Goal: Task Accomplishment & Management: Manage account settings

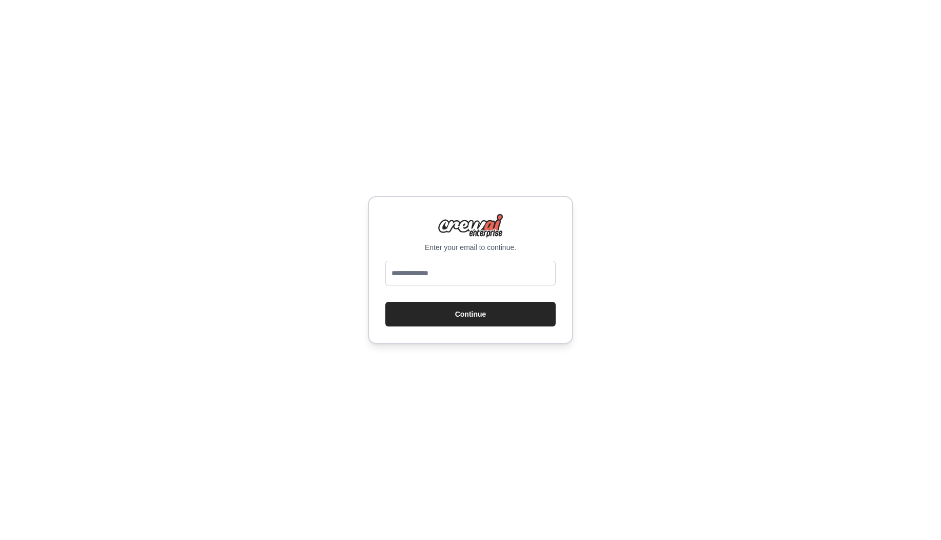
type input "**********"
click at [450, 319] on button "Continue" at bounding box center [470, 314] width 170 height 25
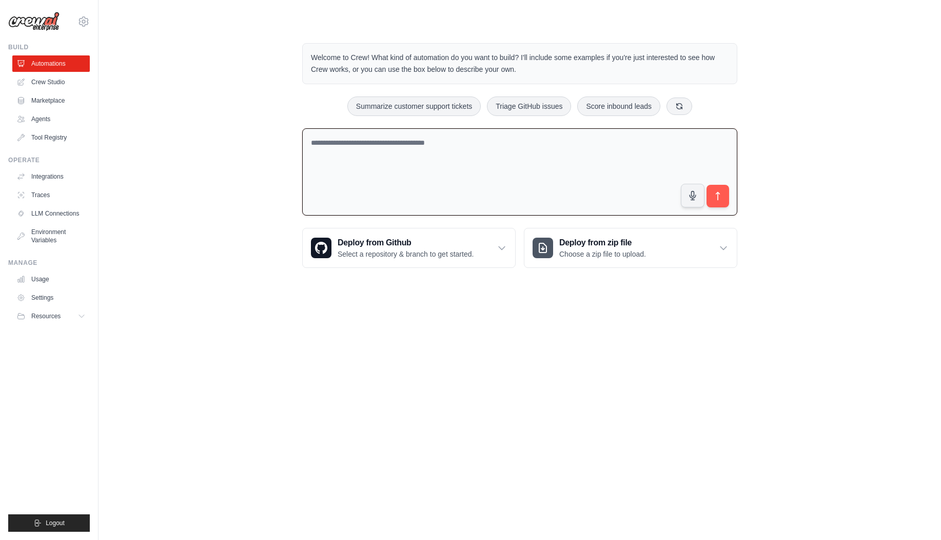
click at [425, 166] on textarea at bounding box center [519, 172] width 435 height 88
click at [148, 132] on div "Welcome to Crew! What kind of automation do you want to build? I'll include som…" at bounding box center [519, 155] width 809 height 257
click at [43, 296] on link "Settings" at bounding box center [51, 297] width 77 height 16
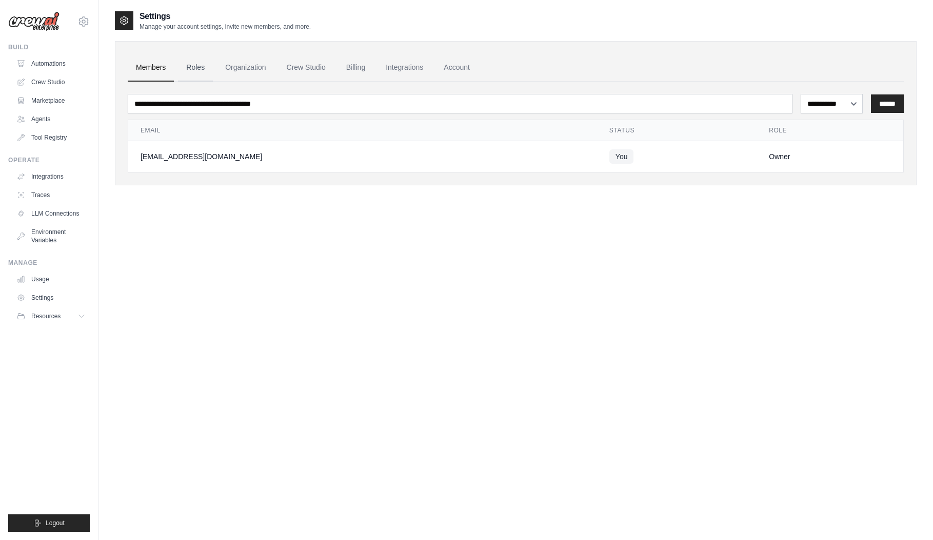
click at [197, 71] on link "Roles" at bounding box center [195, 68] width 35 height 28
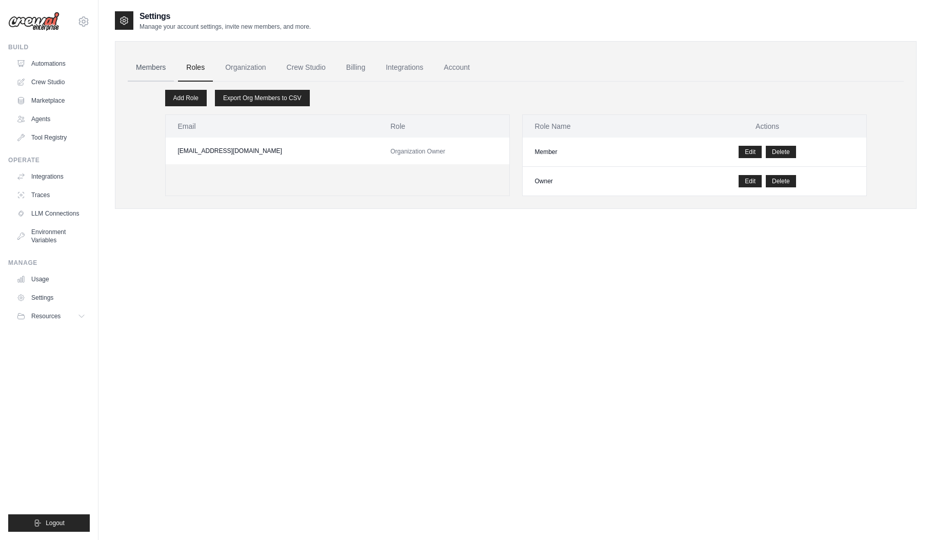
click at [145, 65] on link "Members" at bounding box center [151, 68] width 46 height 28
